Goal: Information Seeking & Learning: Learn about a topic

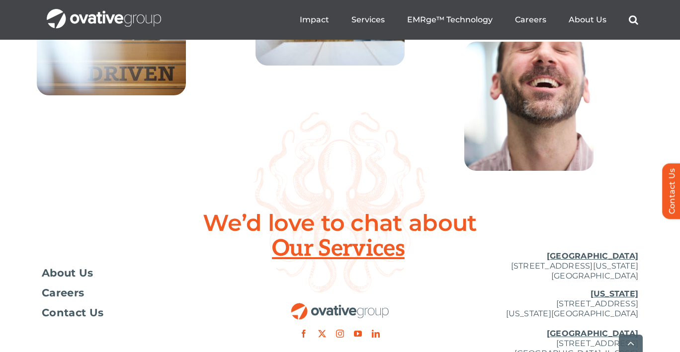
scroll to position [3712, 0]
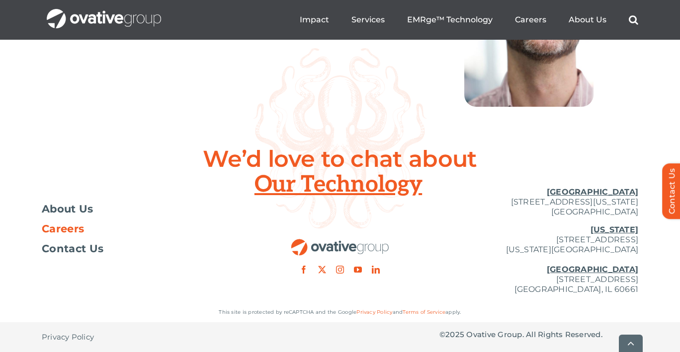
click at [86, 231] on link "Careers" at bounding box center [141, 229] width 199 height 10
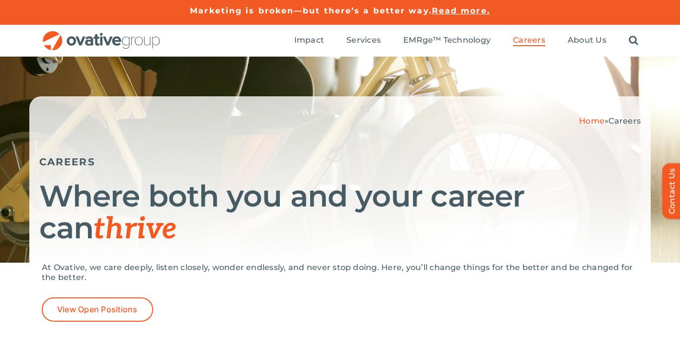
click at [117, 322] on div "At Ovative, we care deeply, listen closely, wonder endlessly, and never stop do…" at bounding box center [340, 307] width 597 height 89
click at [117, 315] on link "View Open Positions" at bounding box center [97, 310] width 111 height 24
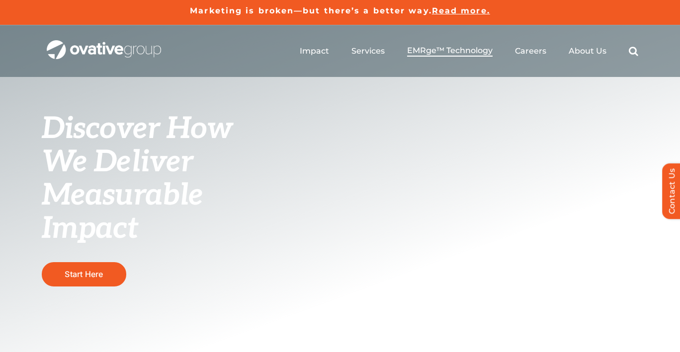
click at [447, 51] on span "EMRge™ Technology" at bounding box center [450, 51] width 86 height 10
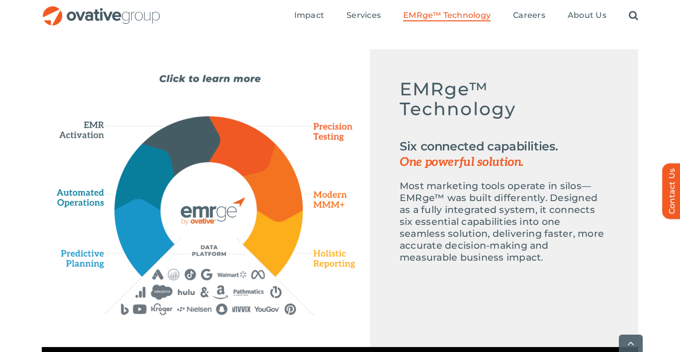
scroll to position [452, 0]
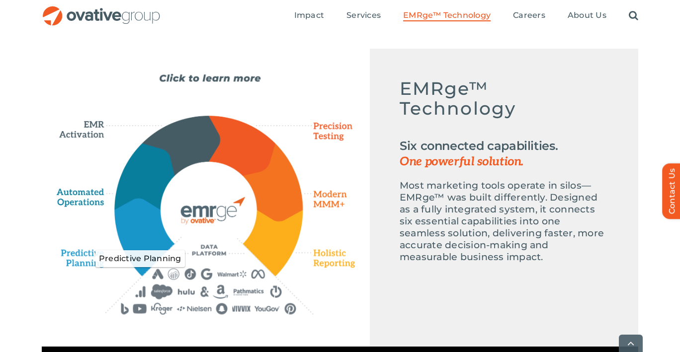
click at [80, 262] on icon "Predictive Planning" at bounding box center [92, 259] width 61 height 28
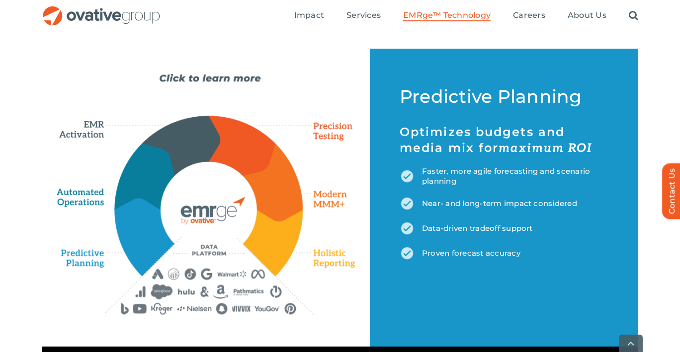
scroll to position [0, 0]
